Goal: Task Accomplishment & Management: Use online tool/utility

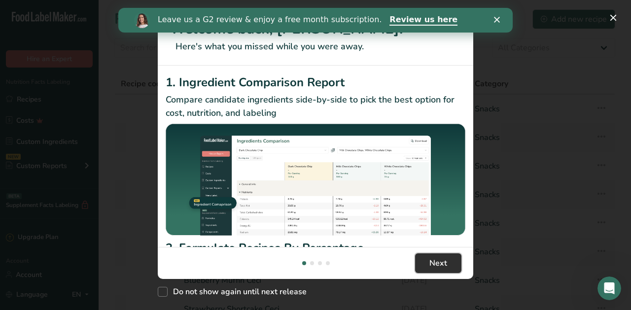
click at [435, 269] on span "Next" at bounding box center [438, 263] width 18 height 12
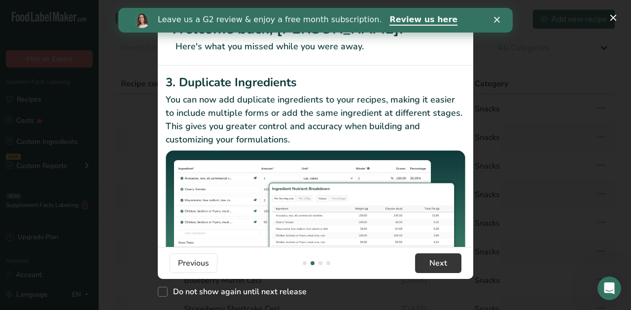
click at [501, 19] on div "Close" at bounding box center [499, 20] width 10 height 6
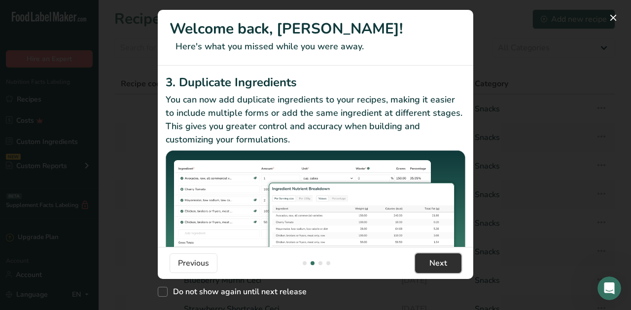
click at [424, 261] on button "Next" at bounding box center [438, 263] width 46 height 20
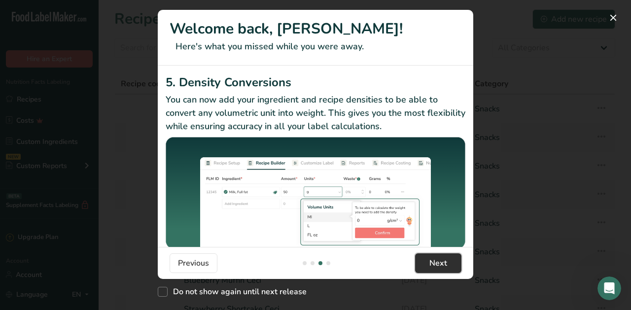
click at [424, 260] on button "Next" at bounding box center [438, 263] width 46 height 20
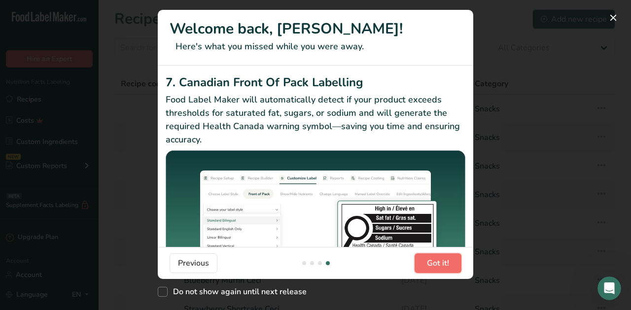
click at [424, 260] on button "Got it!" at bounding box center [438, 263] width 47 height 20
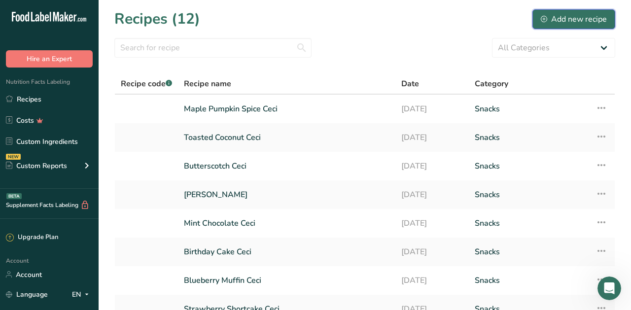
click at [574, 26] on button "Add new recipe" at bounding box center [574, 19] width 83 height 20
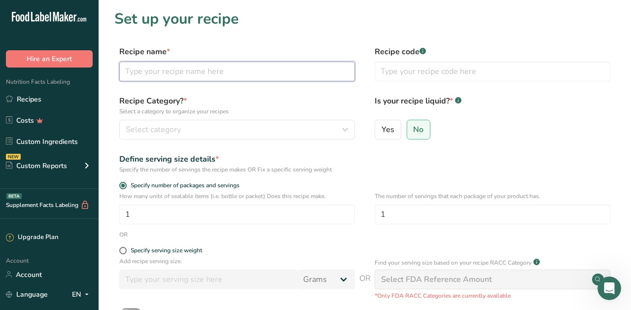
click at [253, 71] on input "text" at bounding box center [237, 72] width 236 height 20
type input "Eat [PERSON_NAME]"
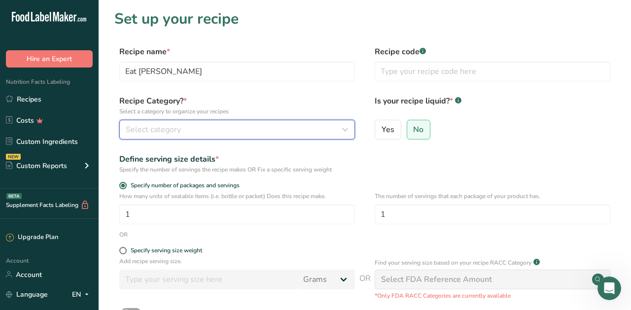
click at [249, 122] on button "Select category" at bounding box center [237, 130] width 236 height 20
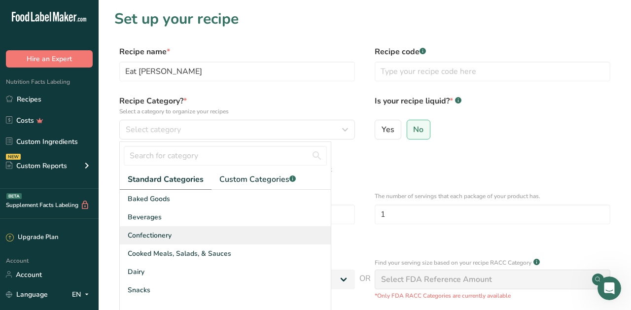
click at [149, 230] on span "Confectionery" at bounding box center [150, 235] width 44 height 10
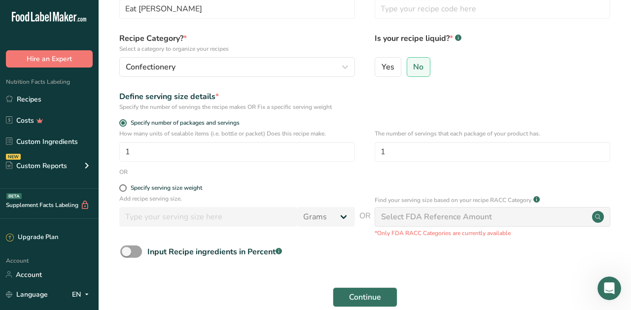
scroll to position [71, 0]
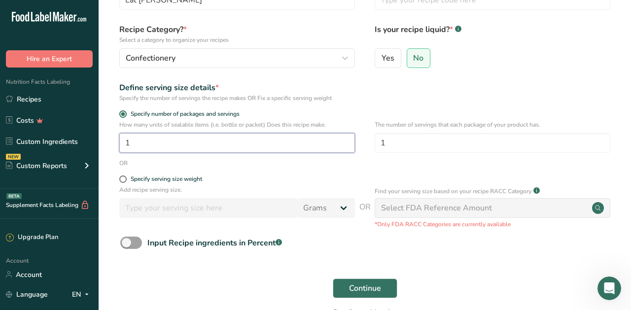
click at [280, 145] on input "1" at bounding box center [237, 143] width 236 height 20
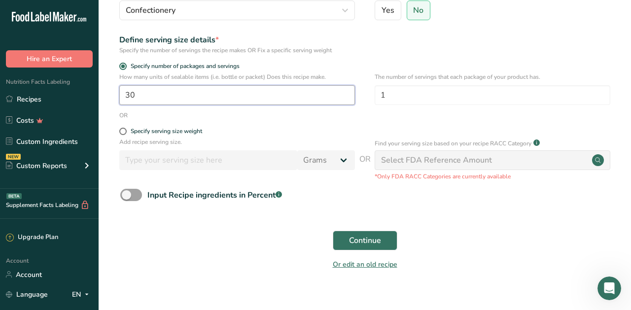
scroll to position [133, 0]
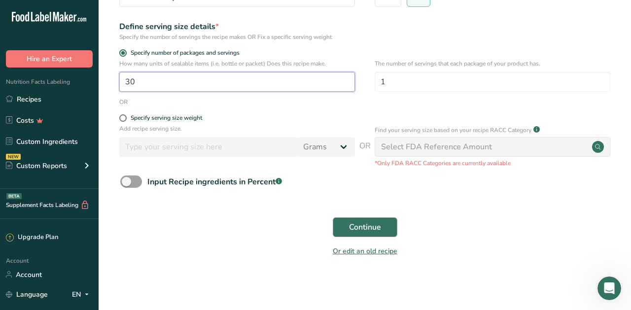
type input "30"
click at [356, 220] on button "Continue" at bounding box center [365, 227] width 65 height 20
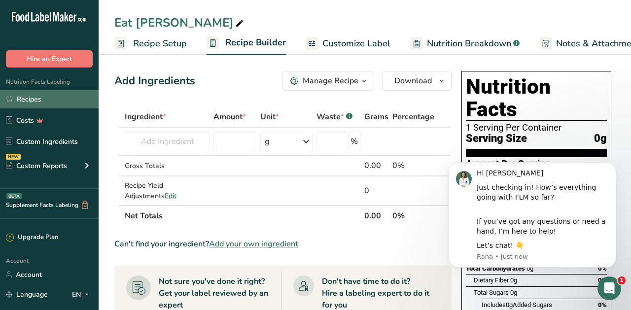
click at [54, 97] on link "Recipes" at bounding box center [49, 99] width 99 height 19
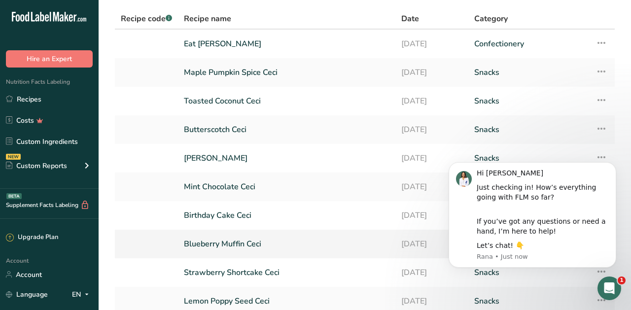
scroll to position [67, 0]
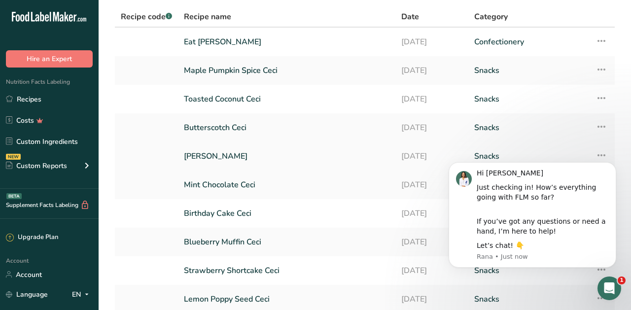
click at [324, 165] on link "[PERSON_NAME]" at bounding box center [287, 156] width 206 height 21
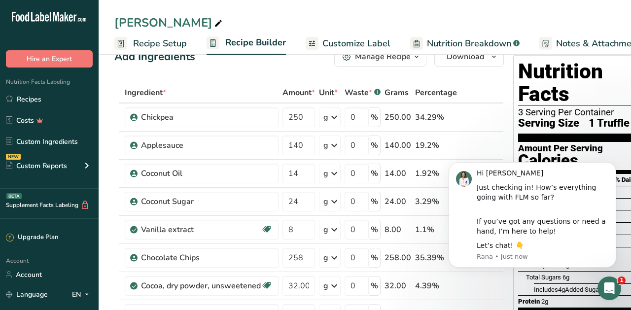
scroll to position [25, 0]
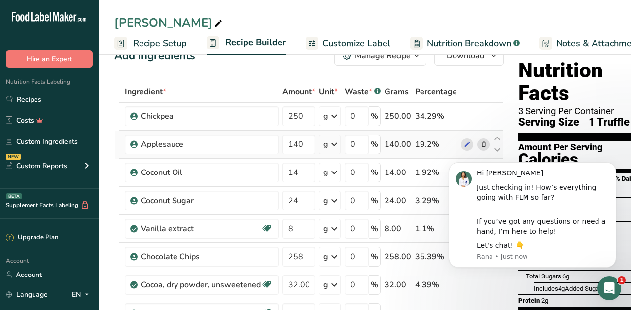
click at [480, 143] on icon at bounding box center [483, 145] width 7 height 10
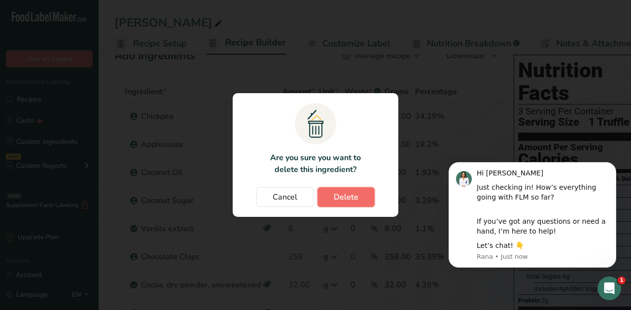
click at [354, 189] on button "Delete" at bounding box center [346, 197] width 57 height 20
type input "14"
type input "24"
type input "8"
type input "258"
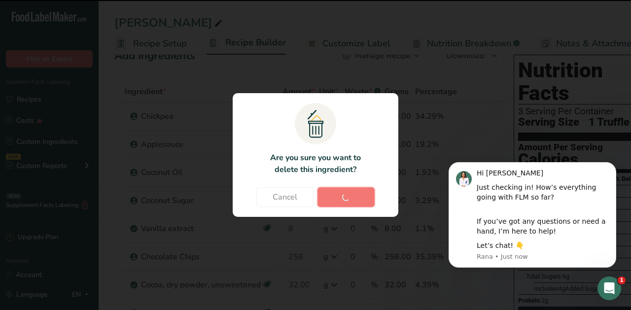
type input "32.000004"
type input "3"
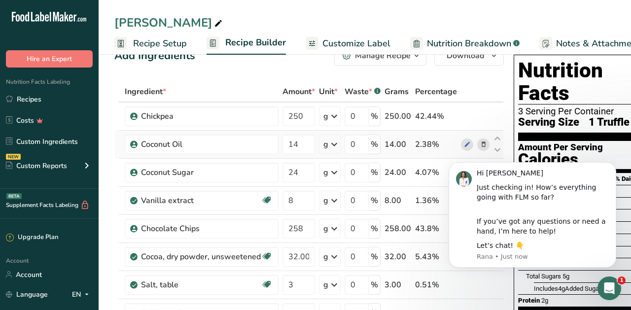
click at [483, 144] on icon at bounding box center [483, 145] width 7 height 10
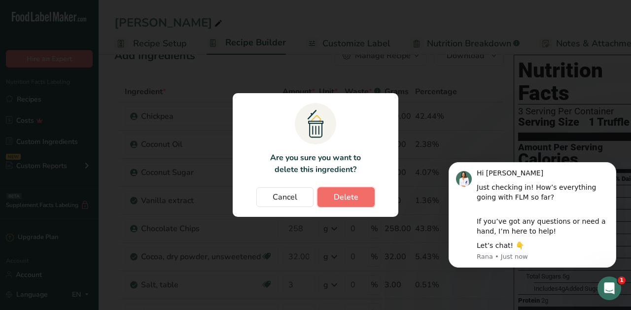
click at [359, 198] on button "Delete" at bounding box center [346, 197] width 57 height 20
type input "24"
type input "8"
type input "258"
type input "32.000004"
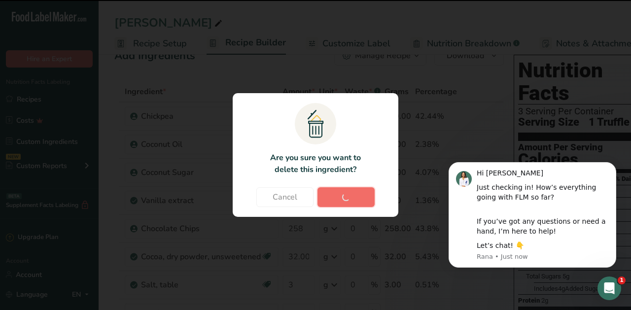
type input "3"
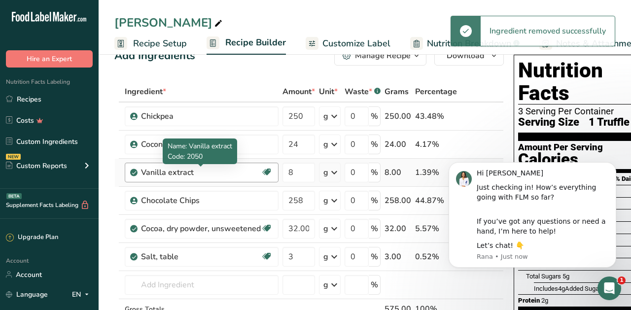
click at [203, 172] on div "Vanilla extract" at bounding box center [201, 173] width 120 height 12
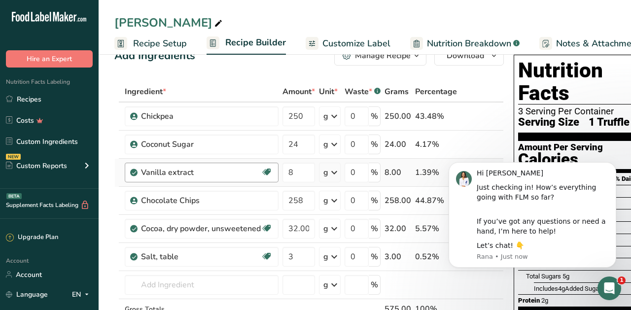
click at [209, 176] on div "Vanilla extract" at bounding box center [201, 173] width 120 height 12
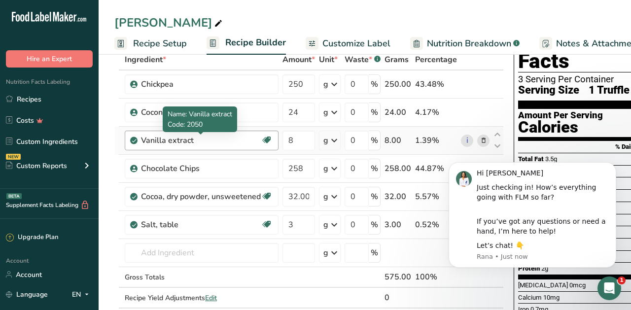
scroll to position [62, 0]
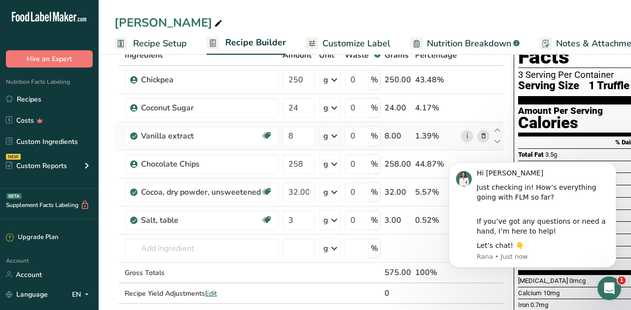
click at [486, 134] on span at bounding box center [484, 136] width 12 height 12
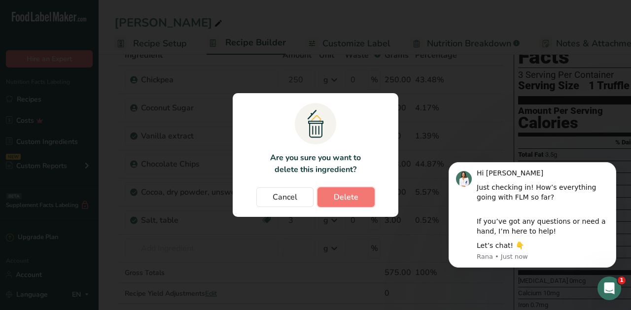
click at [366, 198] on button "Delete" at bounding box center [346, 197] width 57 height 20
type input "258"
type input "32.000004"
type input "3"
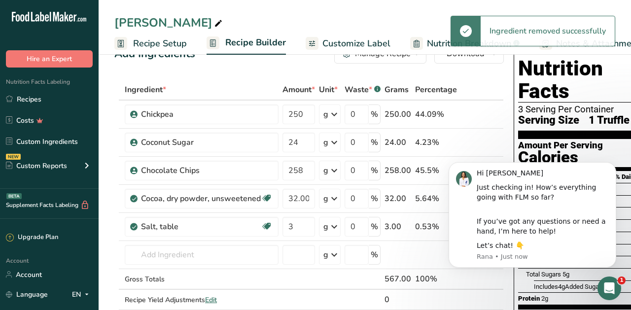
scroll to position [25, 0]
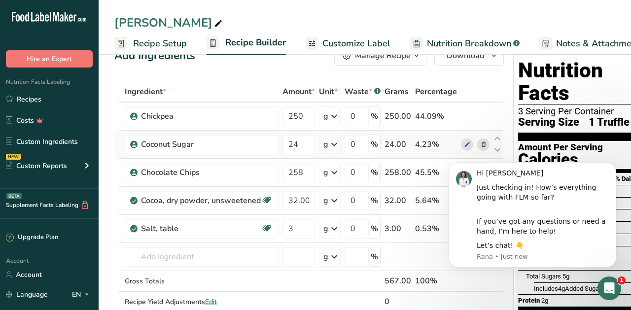
click at [478, 140] on span at bounding box center [484, 145] width 12 height 12
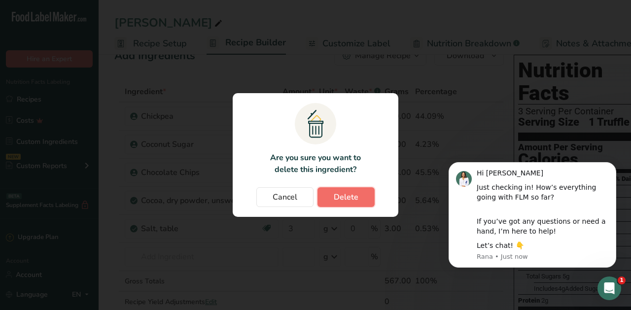
click at [356, 190] on button "Delete" at bounding box center [346, 197] width 57 height 20
type input "258"
type input "32.000004"
type input "3"
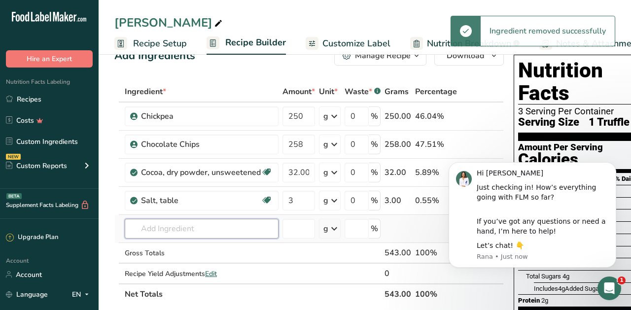
click at [160, 237] on input "text" at bounding box center [202, 229] width 154 height 20
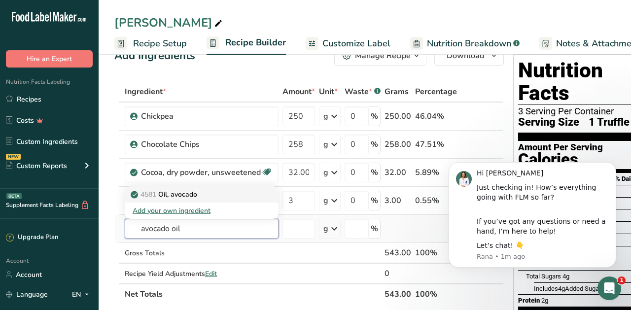
type input "avocado oil"
click at [178, 198] on p "4581 Oil, avocado" at bounding box center [165, 194] width 65 height 10
type input "Oil, avocado"
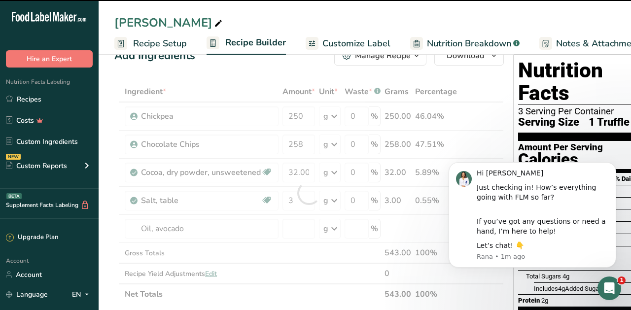
type input "0"
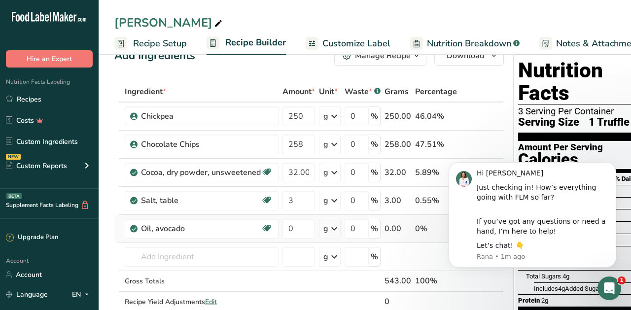
click at [333, 229] on icon at bounding box center [334, 229] width 12 height 18
click at [341, 264] on div "1 tbsp" at bounding box center [366, 262] width 83 height 14
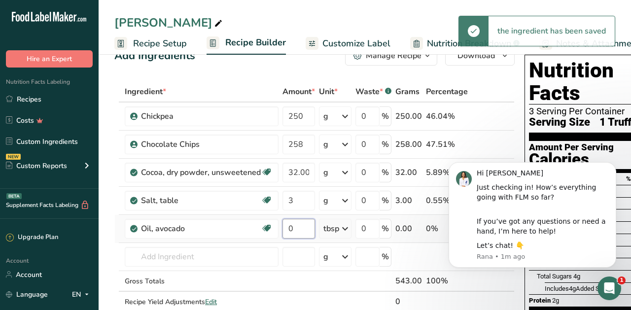
click at [303, 231] on input "0" at bounding box center [299, 229] width 33 height 20
type input "2"
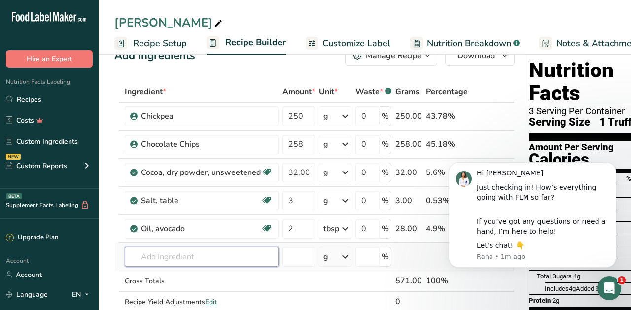
click at [194, 256] on div "Ingredient * Amount * Unit * Waste * .a-a{fill:#347362;}.b-a{fill:#fff;} Grams …" at bounding box center [314, 206] width 400 height 251
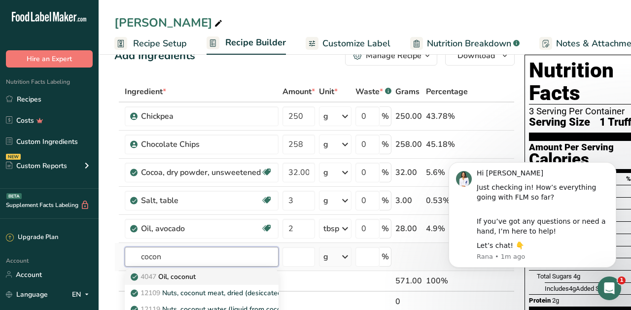
type input "cocon"
click at [180, 281] on p "4047 Oil, coconut" at bounding box center [164, 277] width 63 height 10
type input "Oil, coconut"
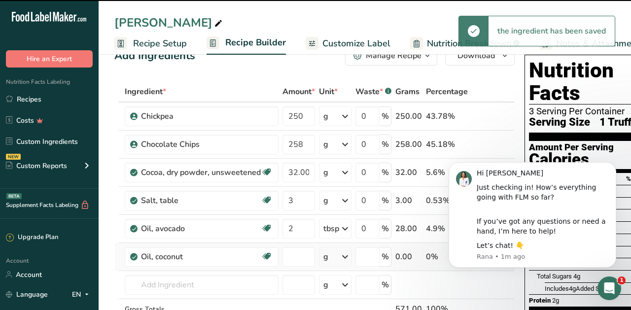
type input "0"
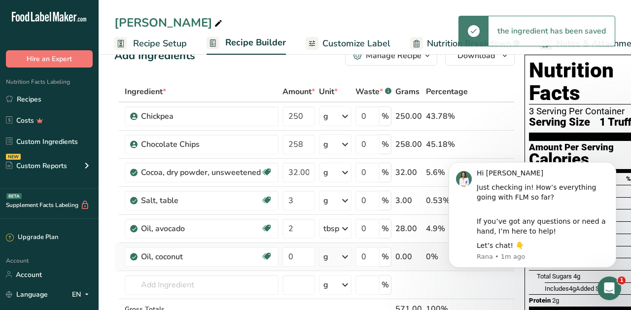
click at [335, 261] on div "g" at bounding box center [335, 257] width 33 height 20
click at [337, 289] on div "1 tbsp" at bounding box center [366, 290] width 83 height 14
click at [302, 257] on input "0" at bounding box center [299, 257] width 33 height 20
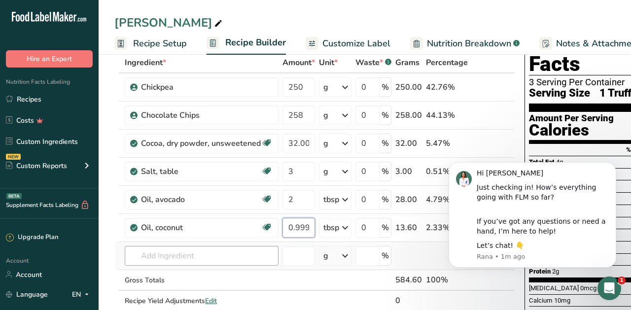
type input "0.999997"
click at [226, 265] on div "Ingredient * Amount * Unit * Waste * .a-a{fill:#347362;}.b-a{fill:#fff;} Grams …" at bounding box center [314, 192] width 400 height 280
type input "tapioca syrup"
click at [198, 241] on div "Add your own ingredient" at bounding box center [202, 238] width 138 height 10
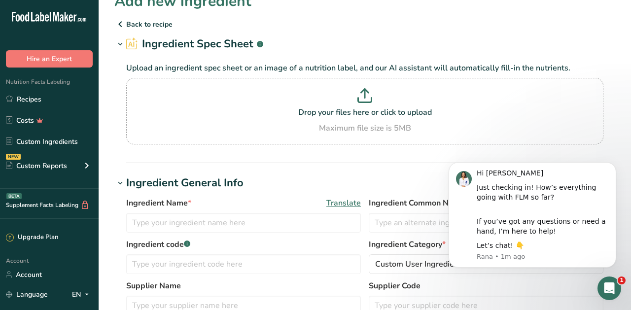
scroll to position [19, 0]
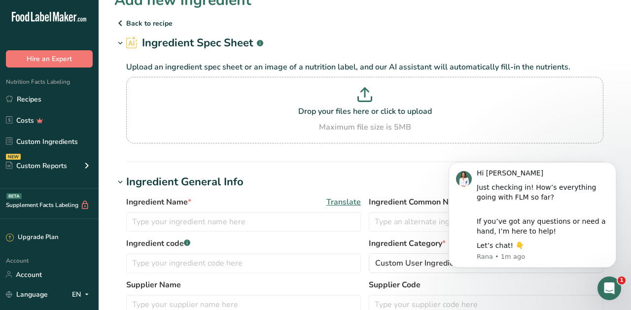
click at [124, 26] on icon at bounding box center [120, 23] width 12 height 18
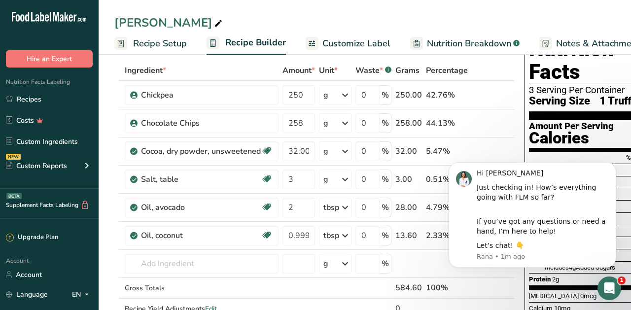
scroll to position [69, 0]
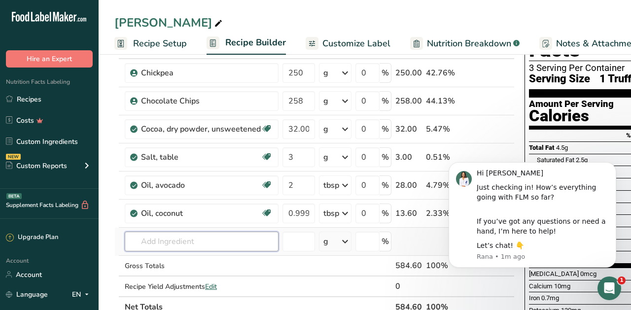
click at [149, 241] on input "text" at bounding box center [202, 242] width 154 height 20
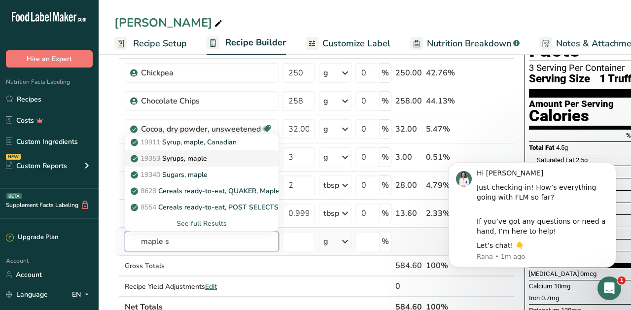
type input "maple s"
click at [199, 154] on p "19353 Syrups, maple" at bounding box center [170, 158] width 74 height 10
type input "Syrups, maple"
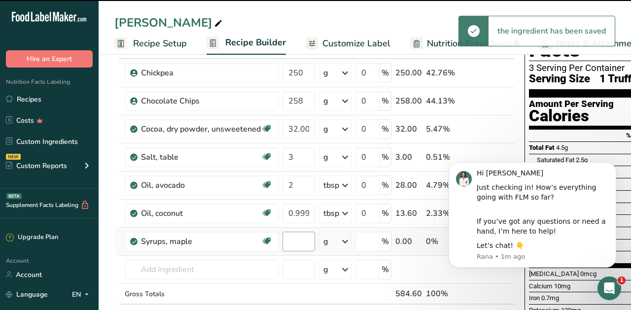
type input "0"
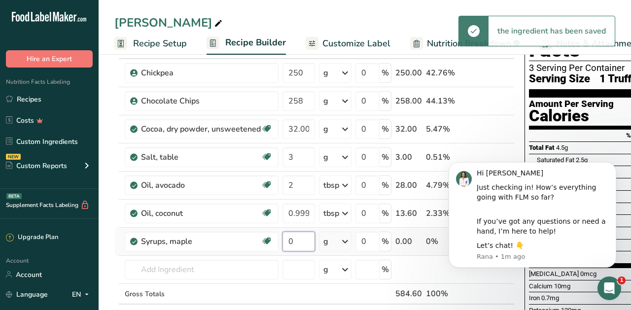
click at [314, 242] on input "0" at bounding box center [299, 242] width 33 height 20
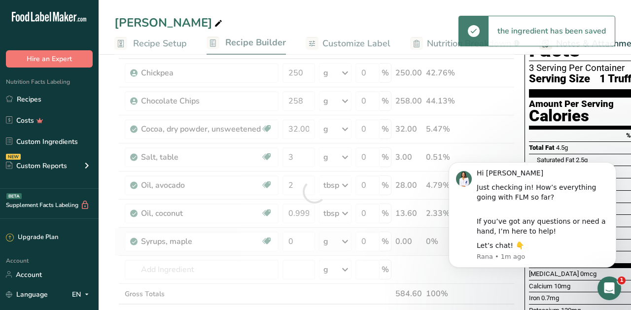
click at [342, 241] on div "Ingredient * Amount * Unit * Waste * .a-a{fill:#347362;}.b-a{fill:#fff;} Grams …" at bounding box center [314, 192] width 400 height 308
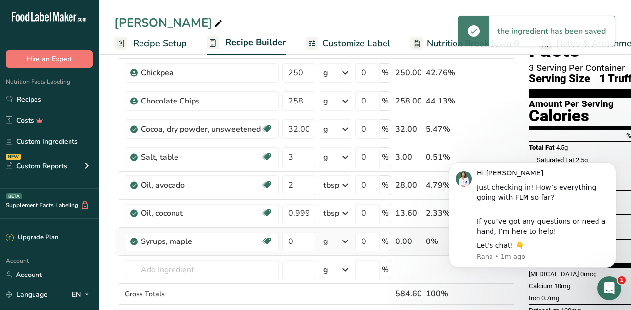
click at [342, 241] on icon at bounding box center [345, 242] width 12 height 18
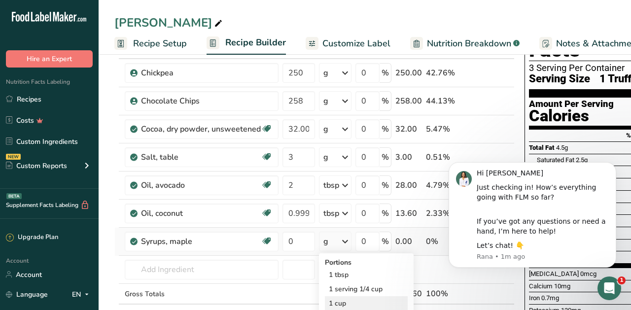
click at [344, 298] on div "1 cup" at bounding box center [366, 303] width 83 height 14
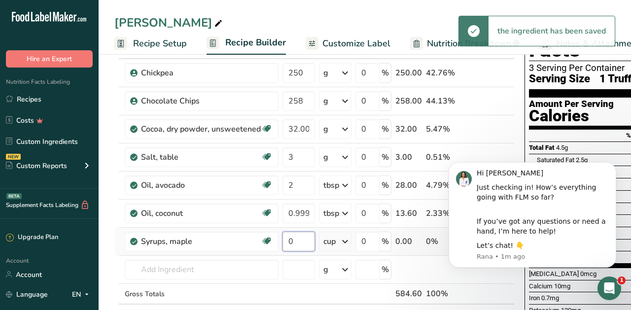
click at [305, 243] on input "0" at bounding box center [299, 242] width 33 height 20
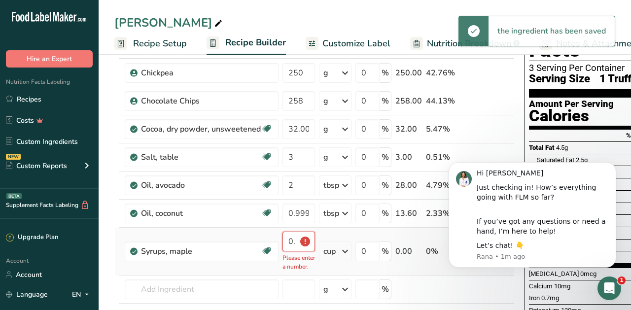
type input "0.5"
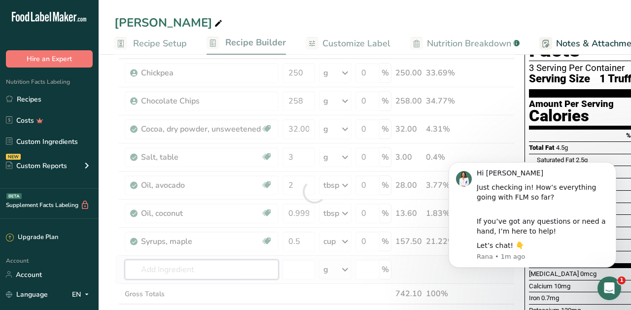
click at [232, 263] on div "Ingredient * Amount * Unit * Waste * .a-a{fill:#347362;}.b-a{fill:#fff;} Grams …" at bounding box center [314, 192] width 400 height 308
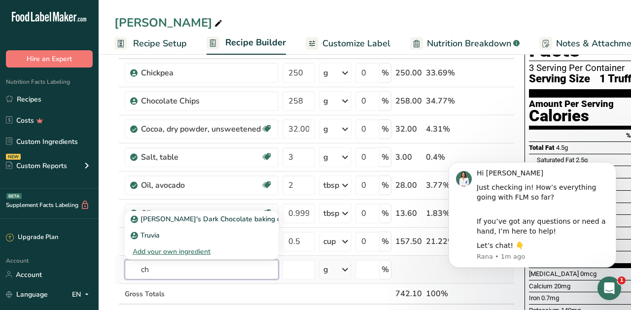
type input "c"
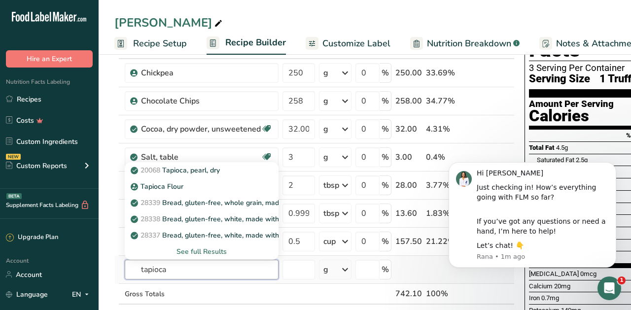
type input "tapioca"
click at [205, 252] on div "See full Results" at bounding box center [202, 252] width 138 height 10
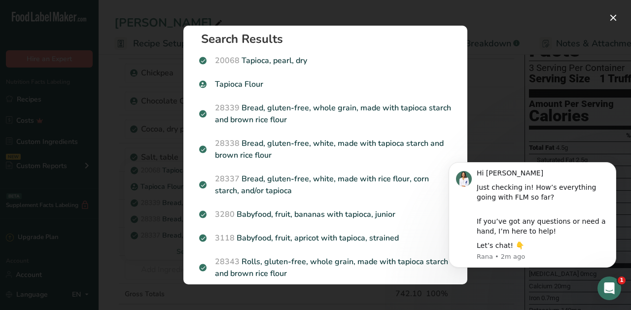
scroll to position [0, 0]
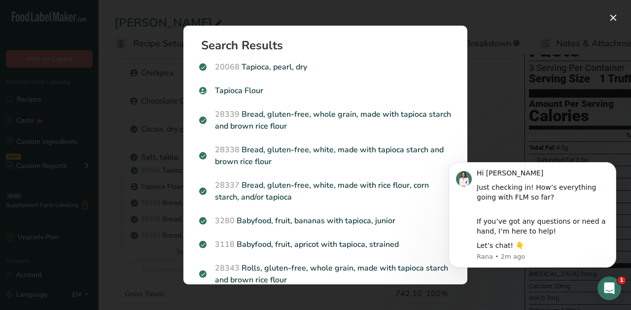
click at [170, 255] on div "Search Results 20068 Tapioca, pearl, dry Tapioca Flour 28339 Bread, gluten-free…" at bounding box center [326, 155] width 316 height 290
click at [471, 282] on html "Hi [PERSON_NAME] Just checking in! How’s everything going with FLM so far? If y…" at bounding box center [532, 215] width 197 height 136
click at [615, 16] on button "Search results modal" at bounding box center [614, 18] width 16 height 16
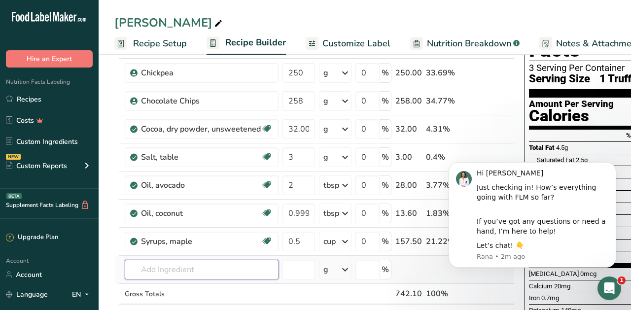
click at [232, 272] on input "text" at bounding box center [202, 270] width 154 height 20
type input "tapioca syrup"
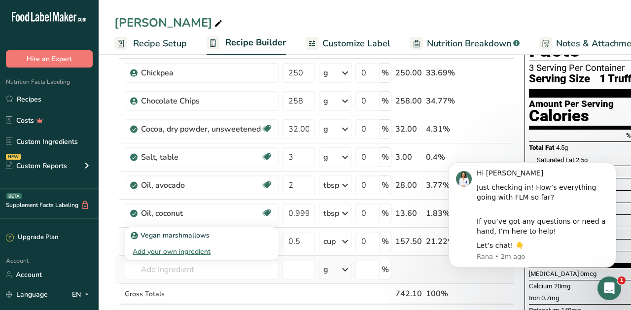
click at [198, 249] on div "Add your own ingredient" at bounding box center [202, 252] width 138 height 10
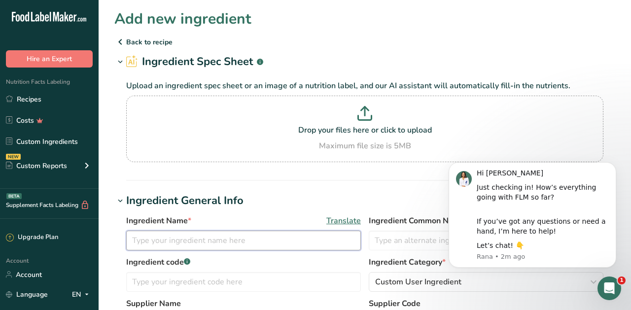
click at [206, 234] on input "text" at bounding box center [243, 241] width 235 height 20
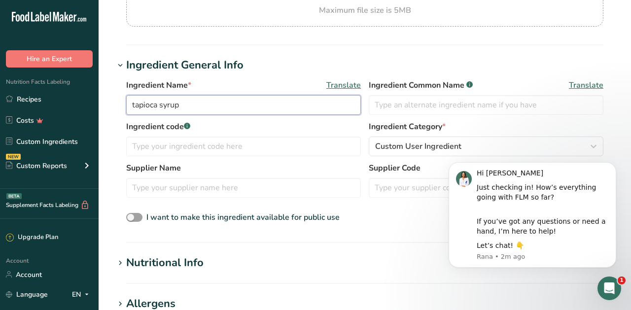
scroll to position [137, 0]
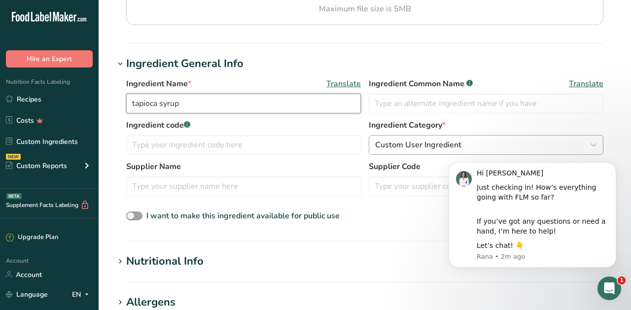
type input "tapioca syrup"
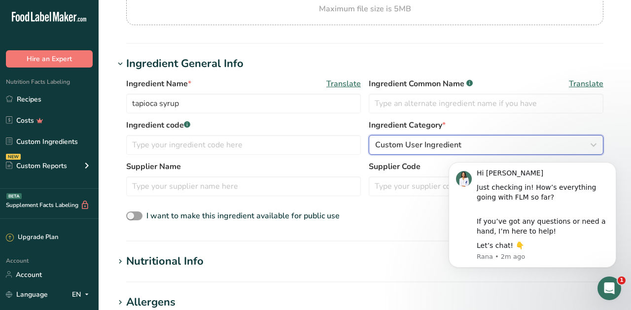
click at [398, 147] on span "Custom User Ingredient" at bounding box center [418, 145] width 86 height 12
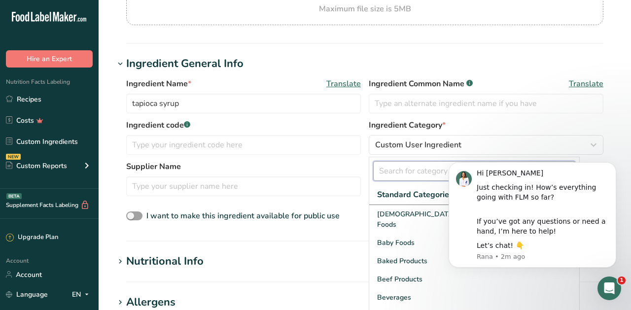
click at [398, 172] on input "text" at bounding box center [474, 171] width 202 height 20
type input "s"
click at [613, 163] on icon "Dismiss notification" at bounding box center [613, 164] width 5 height 5
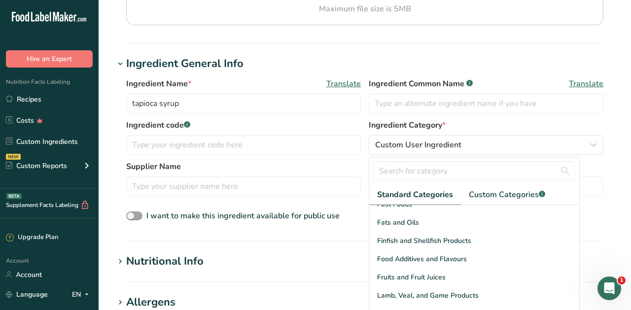
scroll to position [203, 0]
click at [515, 251] on div "Food Additives and Flavours" at bounding box center [474, 259] width 210 height 18
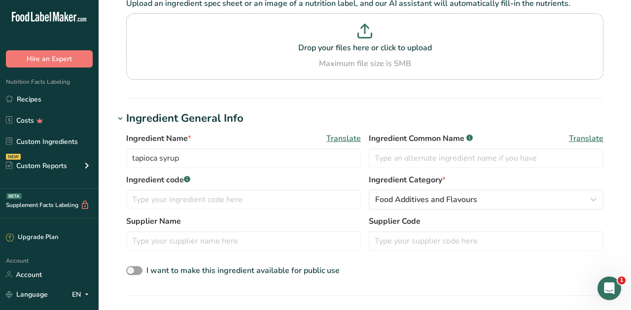
scroll to position [76, 0]
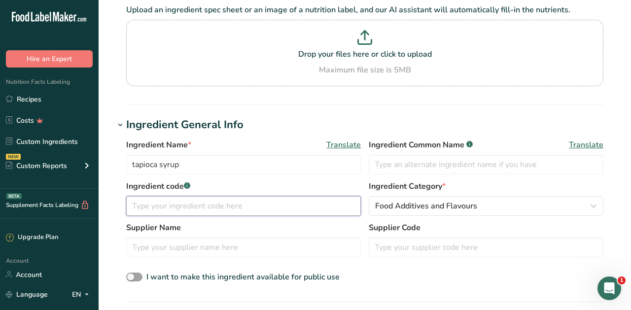
click at [299, 215] on input "text" at bounding box center [243, 206] width 235 height 20
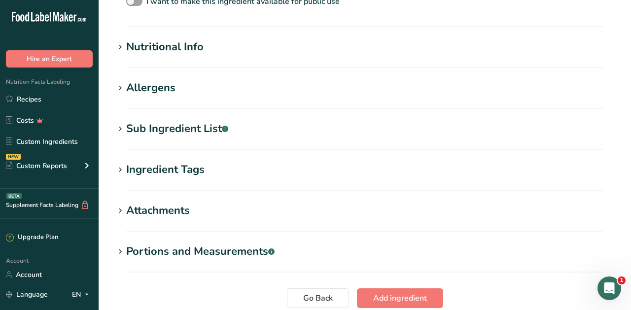
scroll to position [349, 0]
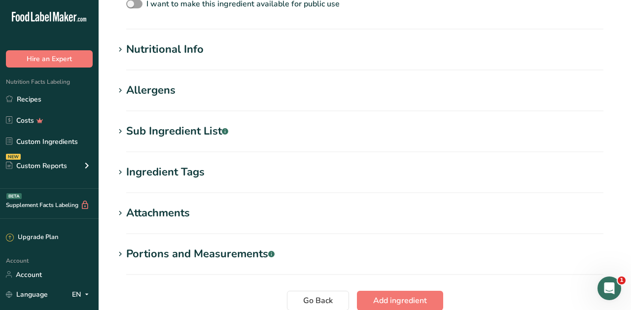
click at [188, 62] on section "Nutritional Info Serving Size .a-a{fill:#347362;}.b-a{fill:#fff;} Add ingredien…" at bounding box center [364, 55] width 501 height 29
click at [176, 53] on div "Nutritional Info" at bounding box center [164, 49] width 77 height 16
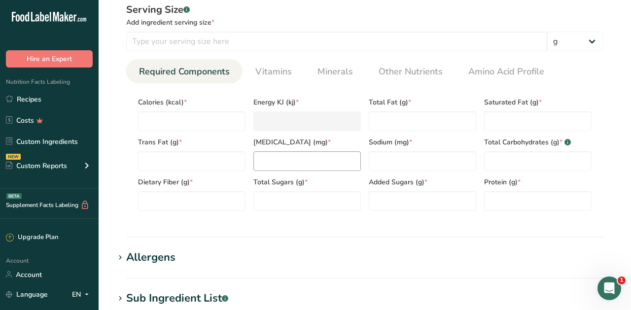
scroll to position [397, 0]
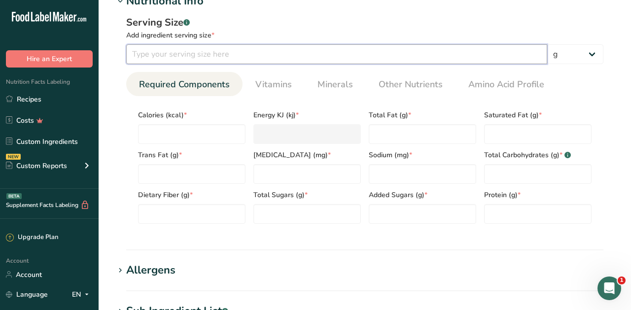
click at [322, 57] on input "number" at bounding box center [336, 54] width 421 height 20
type input "1"
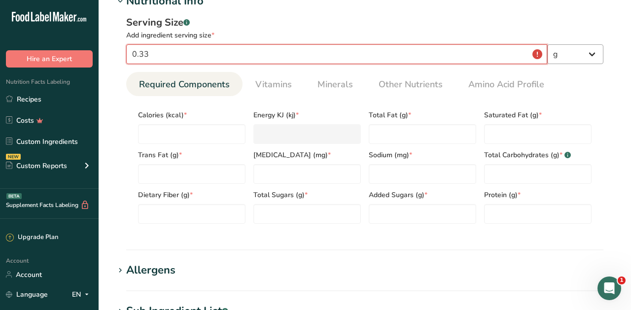
type input "0.33"
click at [580, 60] on select "g kg mg mcg lb oz l mL fl oz tbsp tsp cup qt gallon" at bounding box center [575, 54] width 56 height 20
select select "21"
select select "22"
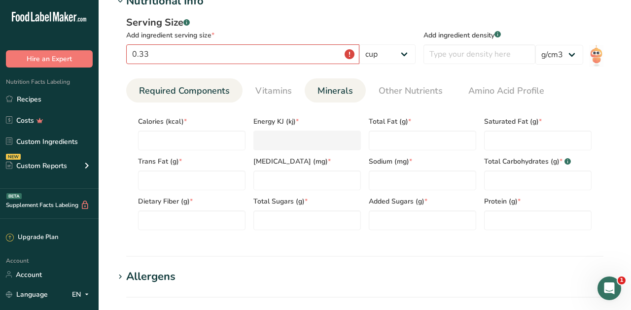
click at [317, 78] on link "Minerals" at bounding box center [335, 90] width 43 height 25
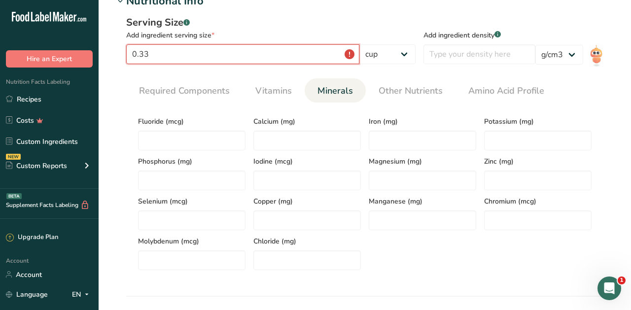
click at [294, 50] on input "0.33" at bounding box center [242, 54] width 233 height 20
type input "0"
type input "1"
type input "0.33"
click at [459, 57] on input "number" at bounding box center [480, 54] width 112 height 20
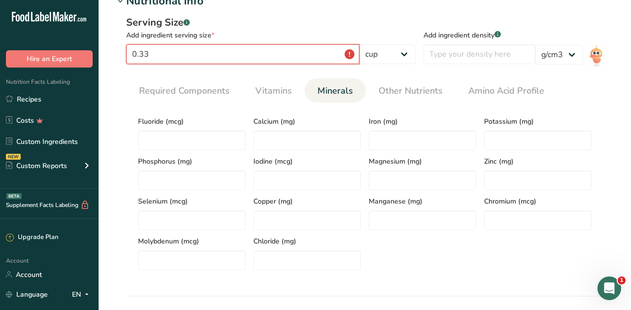
click at [359, 55] on input "0.33" at bounding box center [242, 54] width 233 height 20
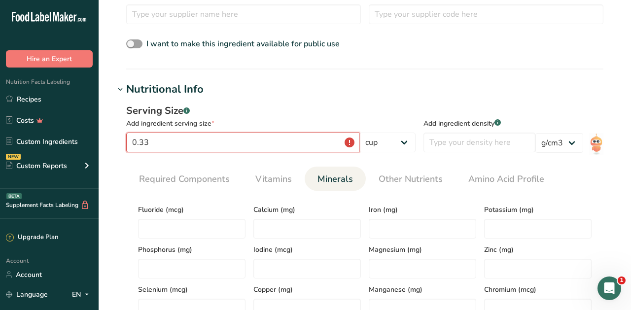
scroll to position [307, 0]
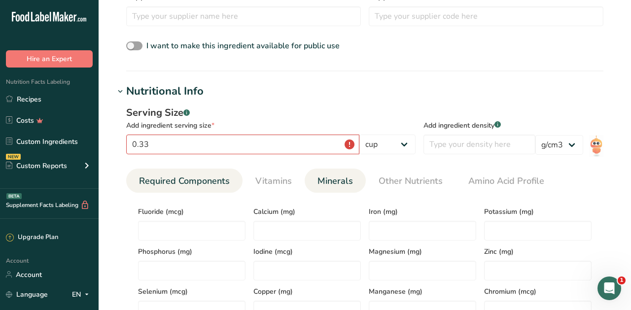
click at [205, 189] on link "Required Components" at bounding box center [184, 181] width 99 height 25
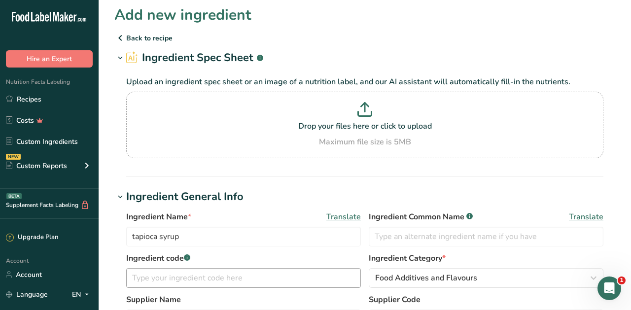
scroll to position [0, 0]
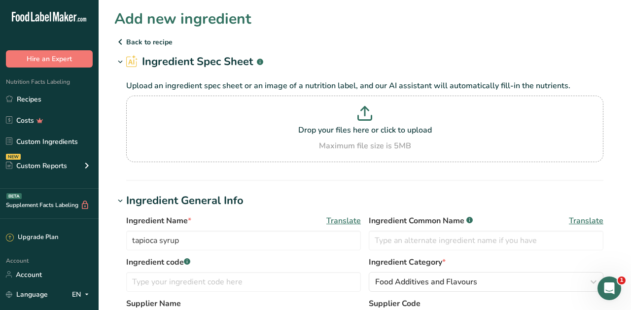
click at [159, 41] on p "Back to recipe" at bounding box center [364, 42] width 501 height 12
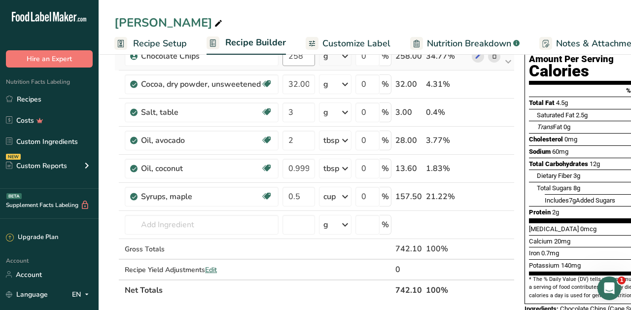
scroll to position [160, 0]
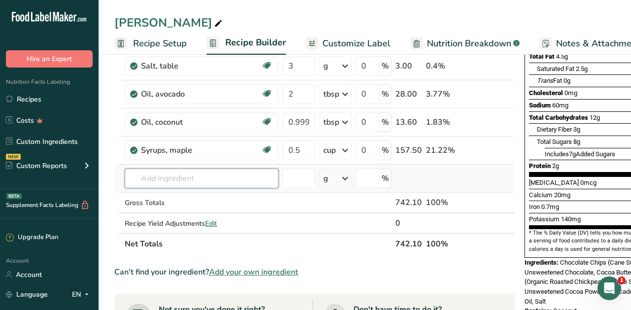
click at [246, 183] on input "text" at bounding box center [202, 179] width 154 height 20
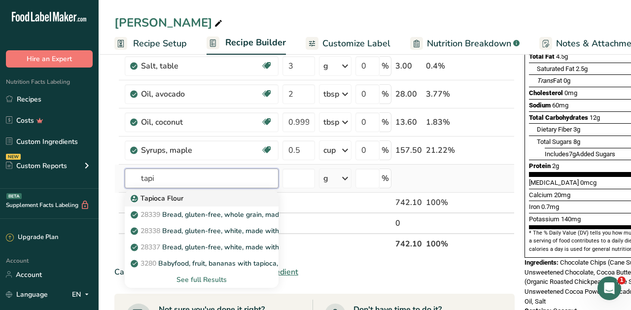
type input "tapi"
click at [234, 198] on div "Tapioca Flour" at bounding box center [194, 198] width 122 height 10
type input "Tapioca Flour"
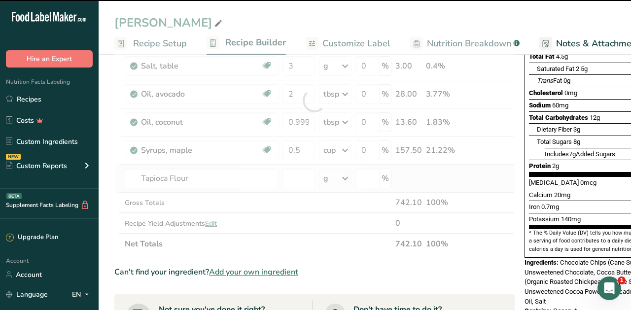
type input "0"
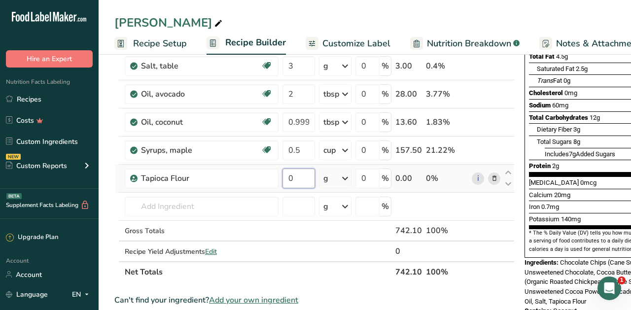
click at [306, 173] on input "0" at bounding box center [299, 179] width 33 height 20
click at [304, 179] on input "0" at bounding box center [299, 179] width 33 height 20
type input "1"
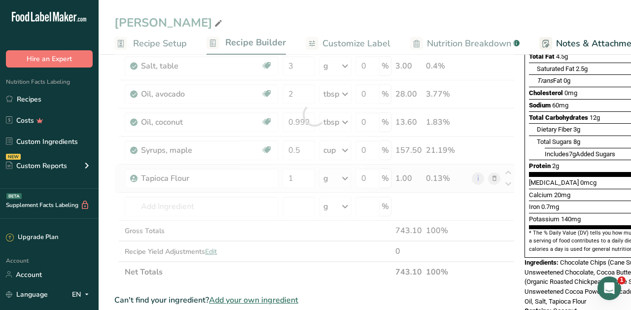
click at [350, 175] on div "Ingredient * Amount * Unit * Waste * .a-a{fill:#347362;}.b-a{fill:#fff;} Grams …" at bounding box center [314, 115] width 400 height 336
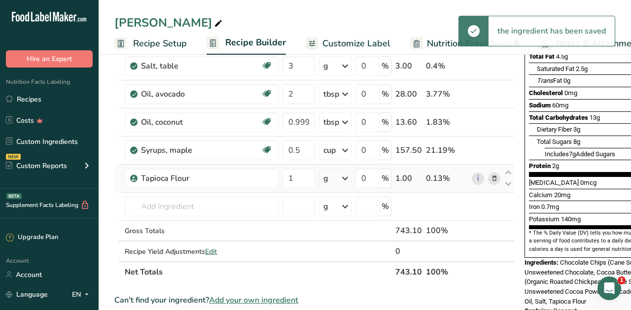
click at [350, 175] on icon at bounding box center [345, 179] width 12 height 18
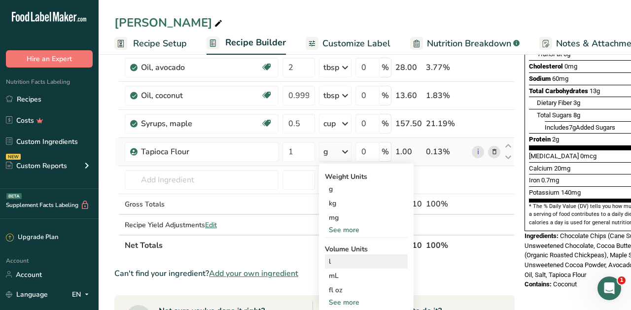
scroll to position [213, 0]
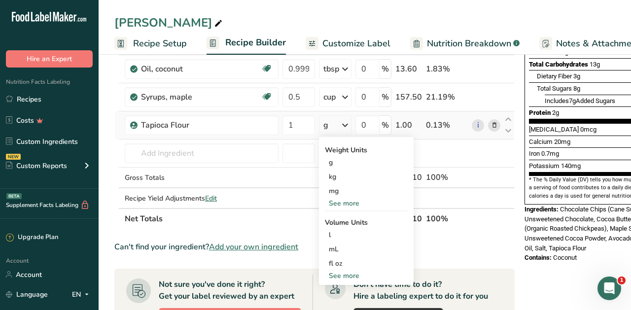
click at [341, 274] on div "See more" at bounding box center [366, 276] width 83 height 10
select select "22"
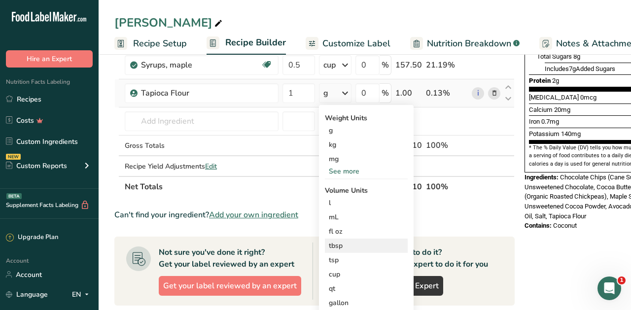
scroll to position [249, 0]
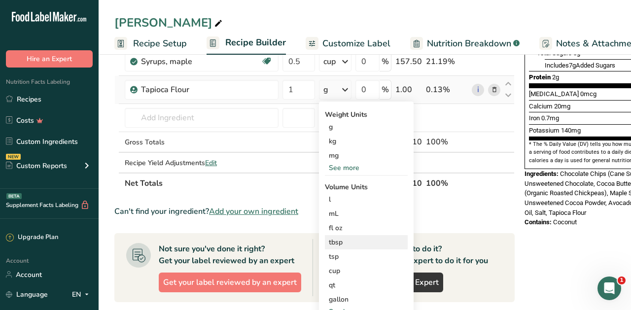
click at [341, 271] on div "cup" at bounding box center [366, 271] width 75 height 10
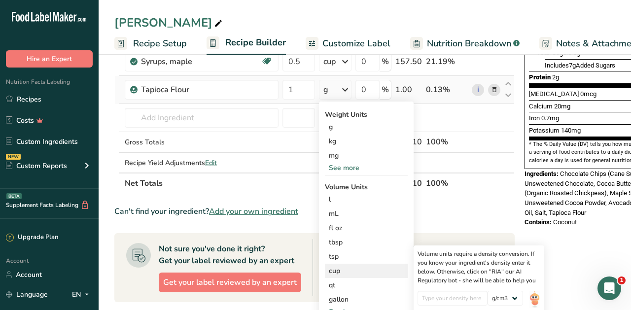
click at [336, 268] on div "cup" at bounding box center [366, 271] width 75 height 10
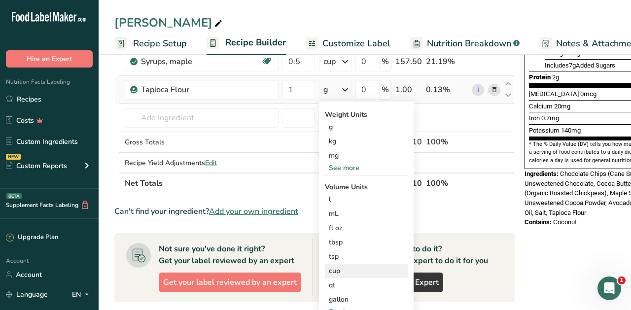
click at [337, 267] on div "cup" at bounding box center [366, 271] width 75 height 10
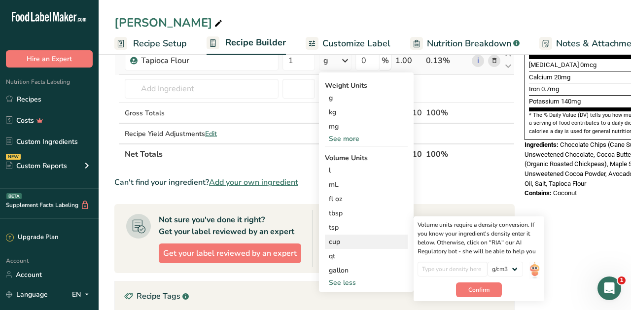
scroll to position [281, 0]
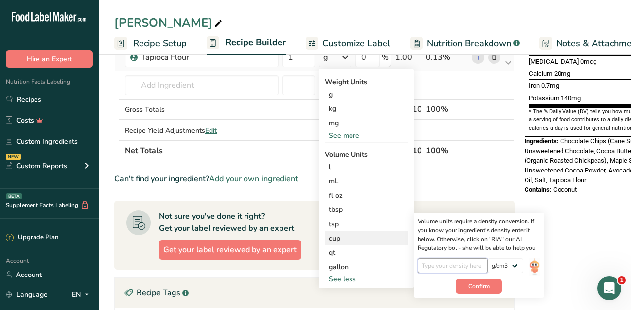
click at [462, 267] on input "number" at bounding box center [453, 265] width 71 height 15
click at [505, 266] on select "lb/ft3 g/cm3" at bounding box center [506, 265] width 36 height 15
click at [450, 265] on input "number" at bounding box center [453, 265] width 71 height 15
click at [468, 288] on span "Confirm" at bounding box center [478, 286] width 21 height 9
click at [456, 269] on input "number" at bounding box center [453, 265] width 71 height 15
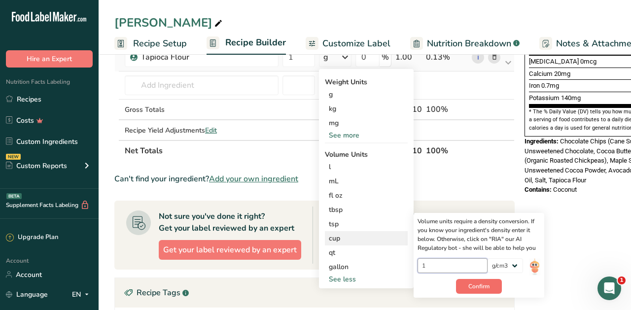
type input "1"
click at [476, 289] on span "Confirm" at bounding box center [478, 286] width 21 height 9
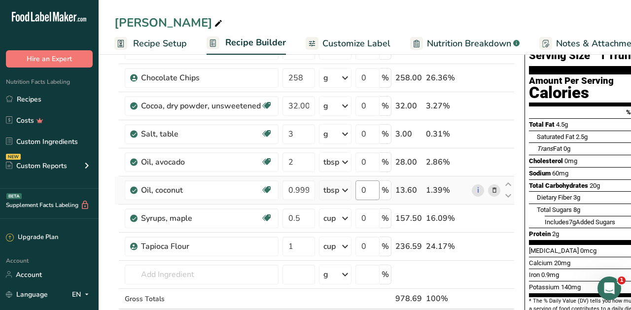
scroll to position [94, 0]
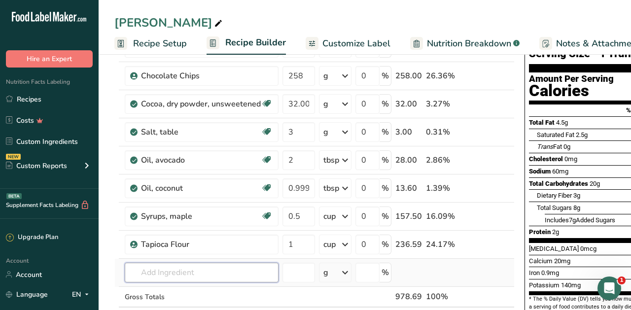
click at [223, 271] on input "text" at bounding box center [202, 273] width 154 height 20
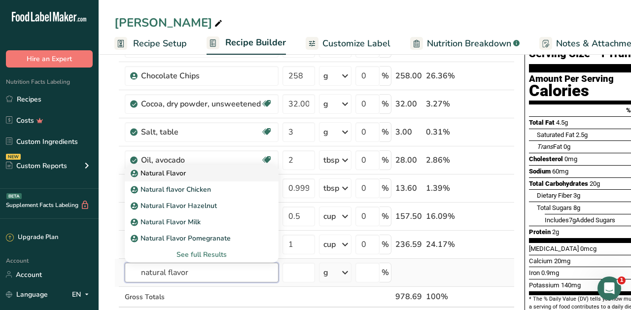
type input "natural flavor"
click at [158, 177] on p "Natural Flavor" at bounding box center [159, 173] width 53 height 10
type input "Natural Flavor"
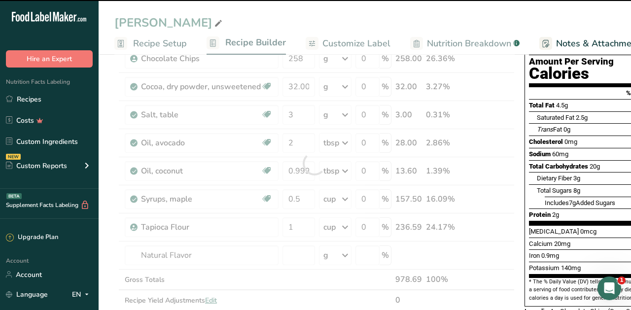
scroll to position [111, 0]
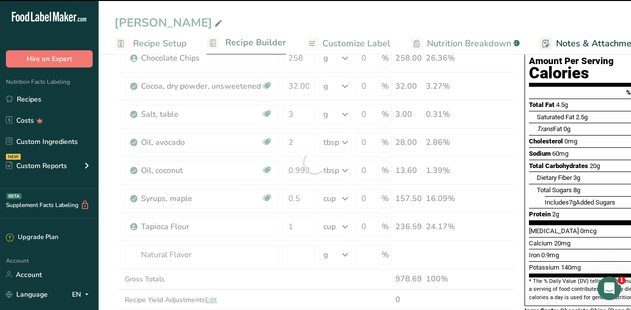
type input "0"
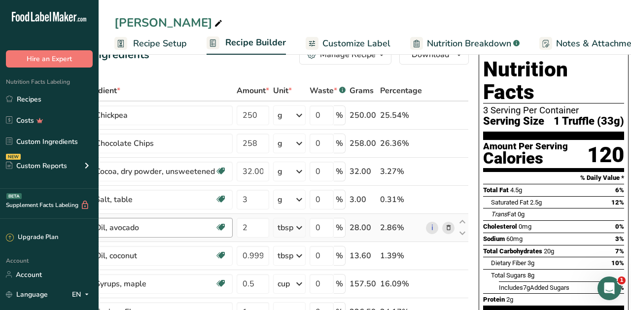
scroll to position [30, 0]
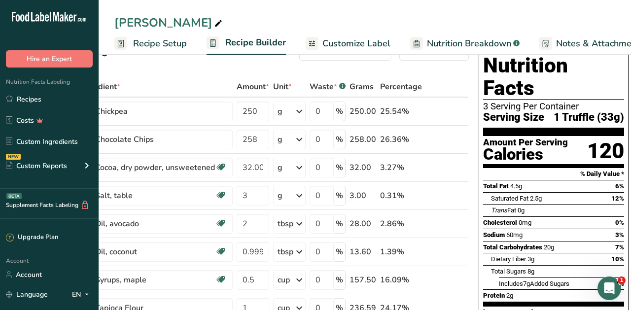
click at [368, 48] on span "Customize Label" at bounding box center [356, 43] width 68 height 13
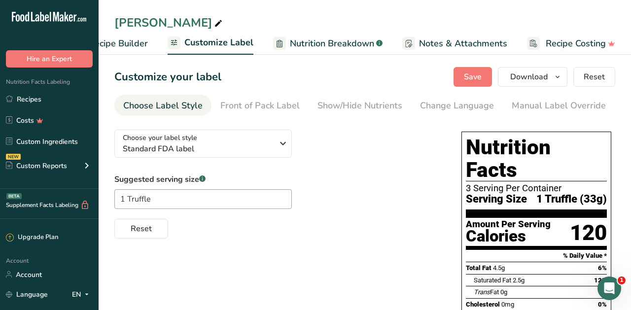
scroll to position [18, 0]
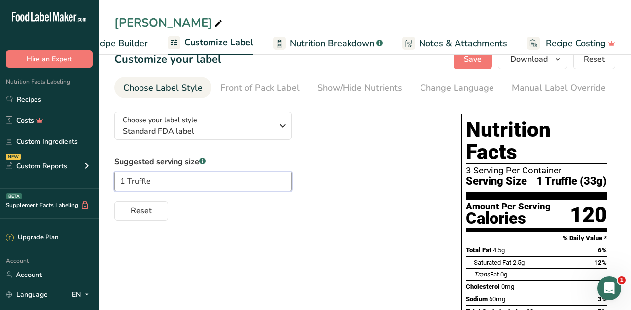
click at [237, 183] on input "1 Truffle" at bounding box center [203, 182] width 178 height 20
click at [270, 88] on div "Front of Pack Label" at bounding box center [259, 87] width 79 height 13
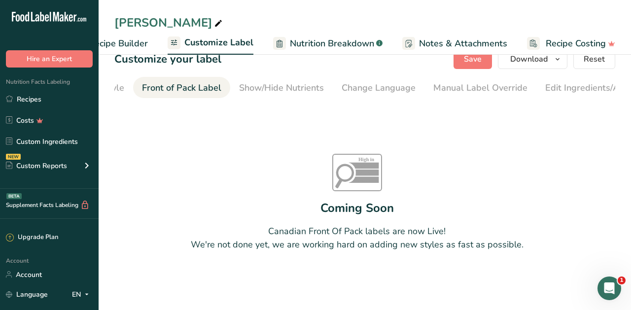
scroll to position [0, 96]
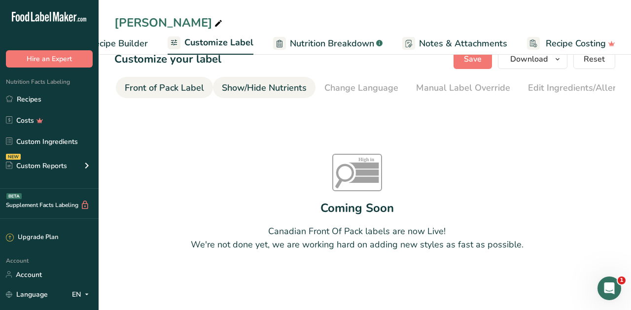
click at [272, 95] on link "Show/Hide Nutrients" at bounding box center [264, 88] width 85 height 22
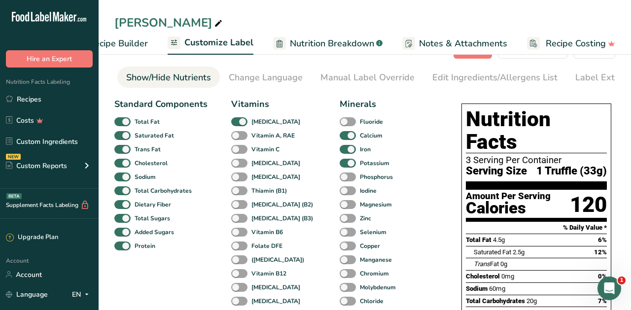
scroll to position [31, 0]
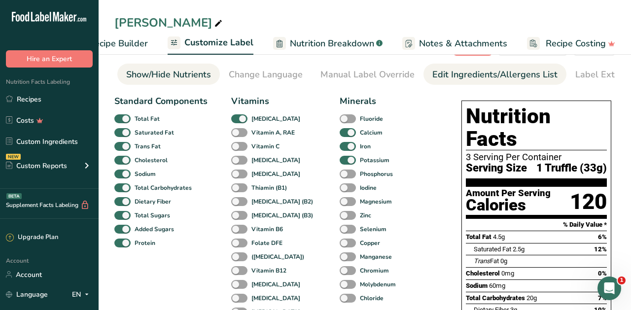
click at [473, 76] on div "Edit Ingredients/Allergens List" at bounding box center [494, 74] width 125 height 13
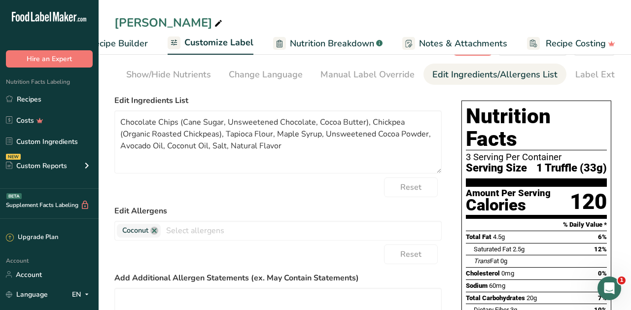
scroll to position [0, 215]
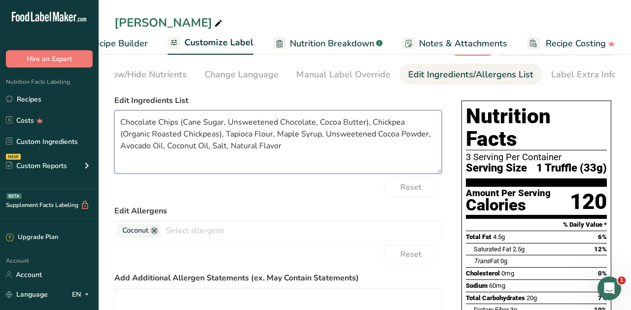
click at [243, 138] on textarea "Chocolate Chips (Cane Sugar, Unsweetened Chocolate, Cocoa Butter), Chickpea (Or…" at bounding box center [277, 141] width 327 height 63
click at [242, 137] on textarea "Chocolate Chips (Cane Sugar, Unsweetened Chocolate, Cocoa Butter), Chickpea (Or…" at bounding box center [277, 141] width 327 height 63
click at [271, 140] on textarea "Chocolate Chips (Cane Sugar, Unsweetened Chocolate, Cocoa Butter), Chickpea (Or…" at bounding box center [277, 141] width 327 height 63
click at [305, 165] on textarea "Chocolate Chips (Cane Sugar, Unsweetened Chocolate, Cocoa Butter), Chickpea (Or…" at bounding box center [277, 141] width 327 height 63
type textarea "Chocolate Chips (Cane Sugar, Unsweetened Chocolate, Cocoa Butter), Chickpea (Or…"
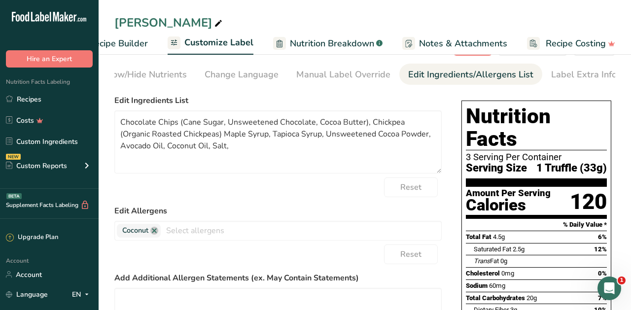
click at [310, 197] on div "Reset" at bounding box center [277, 188] width 327 height 20
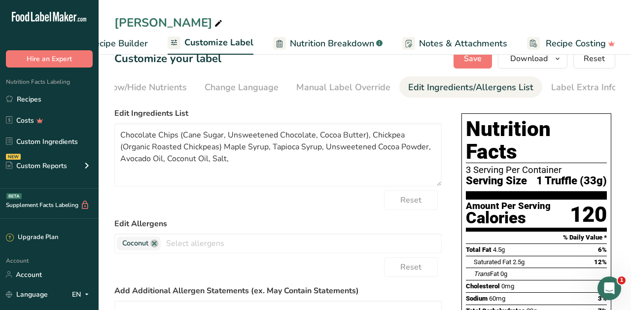
scroll to position [8, 0]
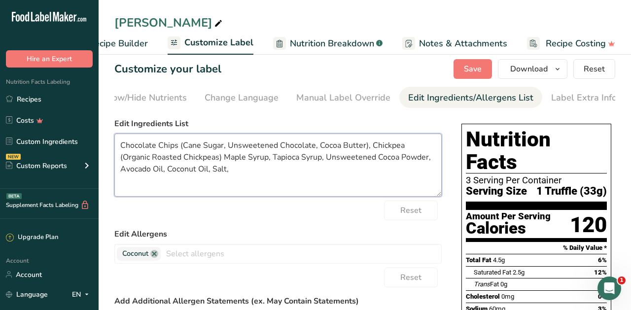
drag, startPoint x: 208, startPoint y: 179, endPoint x: 112, endPoint y: 145, distance: 101.2
click at [112, 145] on section "Customize your label Save Download Choose what to show on your downloaded label…" at bounding box center [365, 294] width 533 height 502
